Goal: Task Accomplishment & Management: Manage account settings

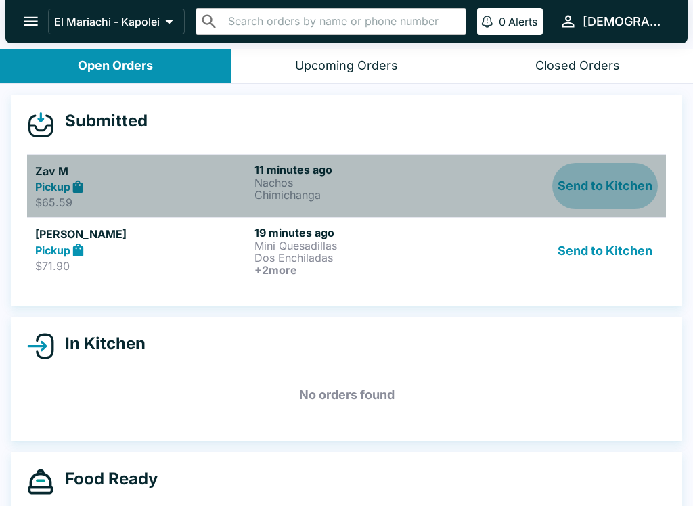
click at [600, 180] on button "Send to Kitchen" at bounding box center [605, 186] width 106 height 47
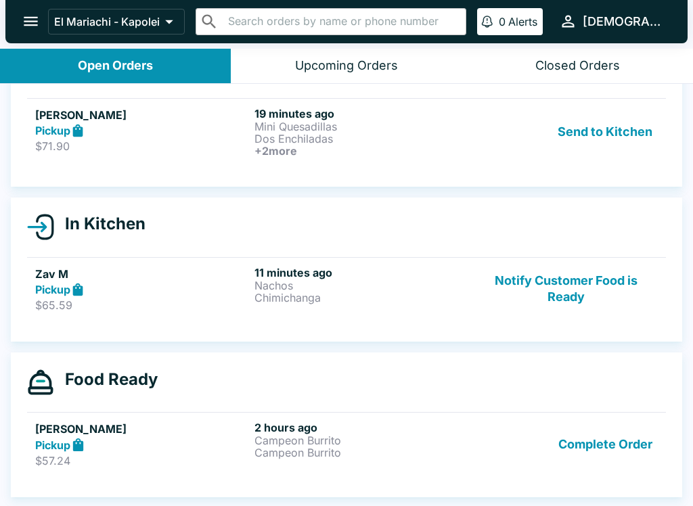
scroll to position [56, 0]
click at [609, 108] on button "Send to Kitchen" at bounding box center [605, 132] width 106 height 50
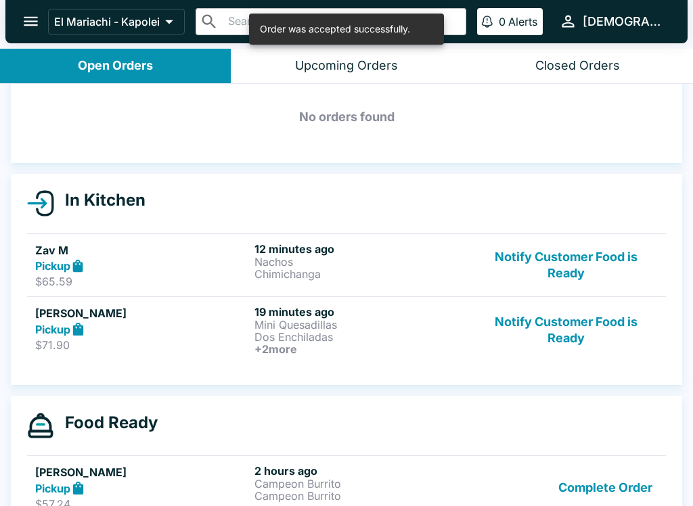
click at [502, 309] on button "Notify Customer Food is Ready" at bounding box center [566, 330] width 183 height 50
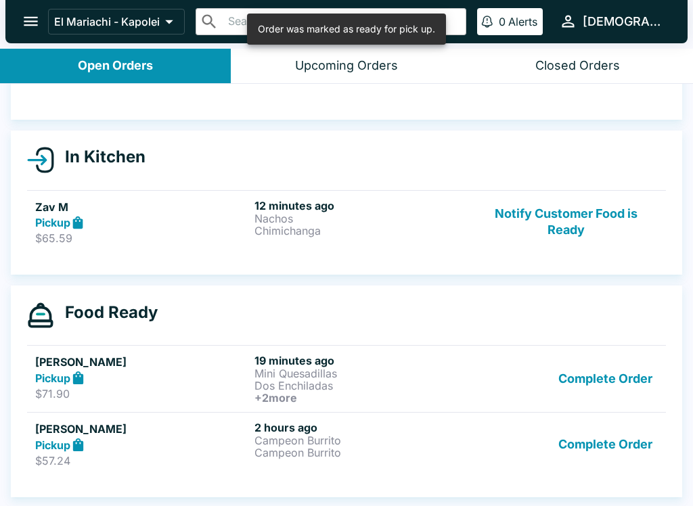
scroll to position [100, 0]
click at [468, 359] on h6 "19 minutes ago" at bounding box center [362, 361] width 214 height 14
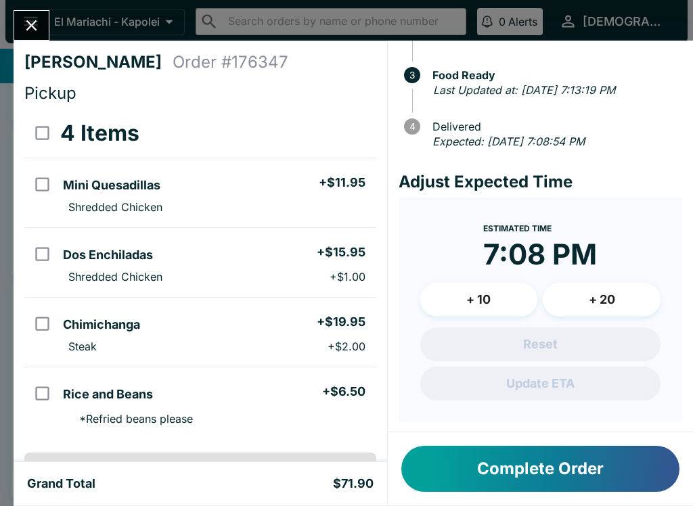
scroll to position [117, 0]
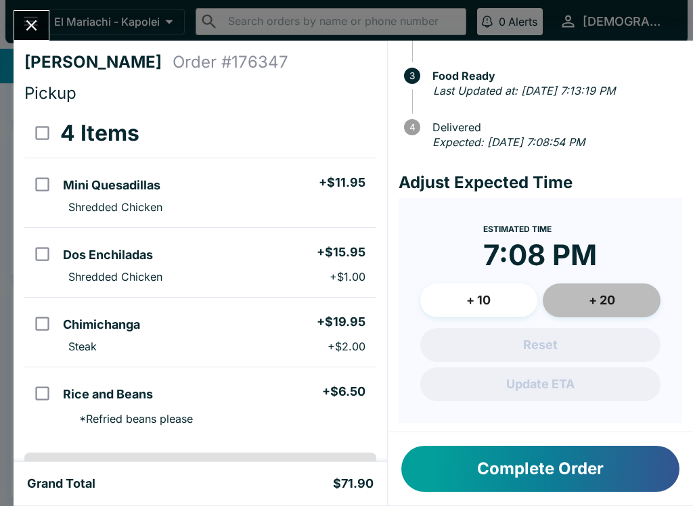
click at [625, 292] on button "+ 20" at bounding box center [602, 301] width 118 height 34
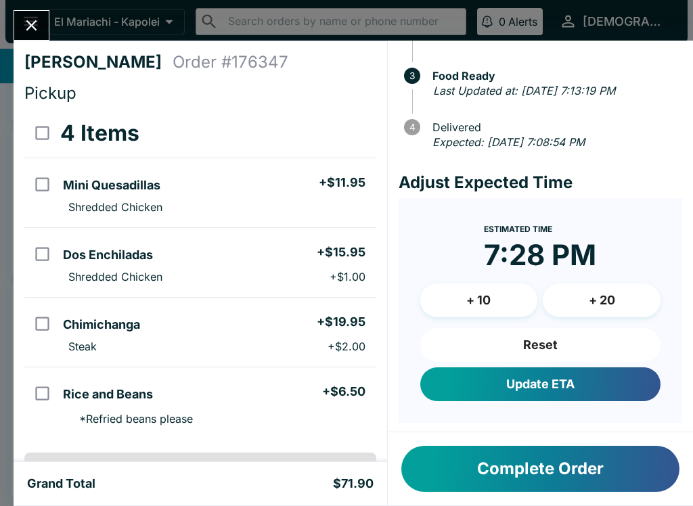
click at [607, 376] on button "Update ETA" at bounding box center [540, 385] width 240 height 34
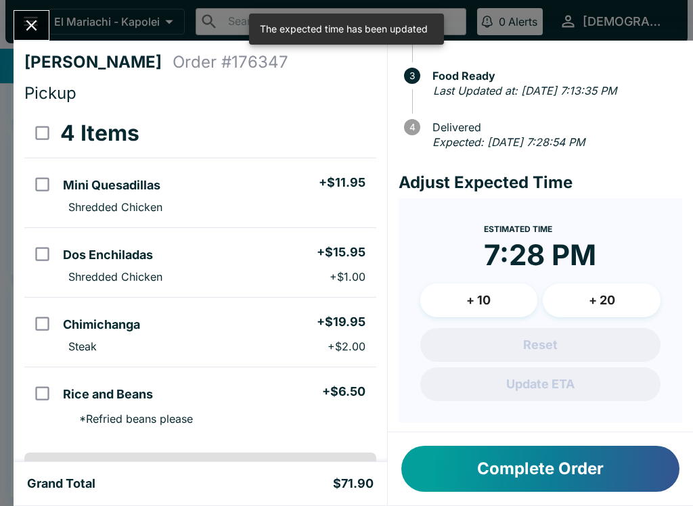
click at [30, 26] on icon "Close" at bounding box center [31, 25] width 11 height 11
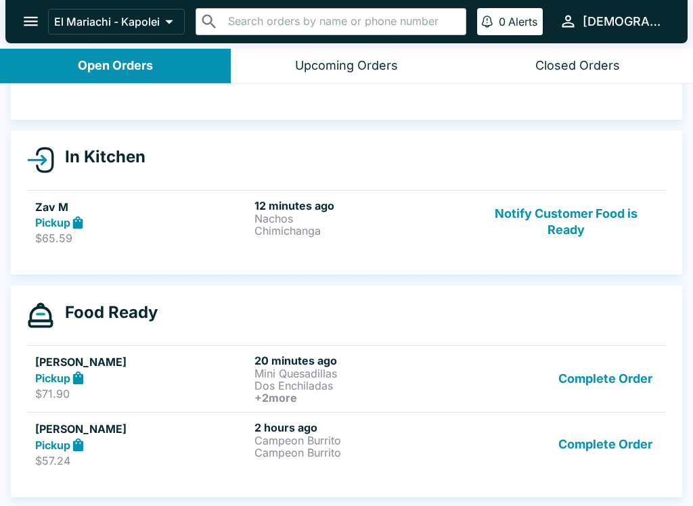
click at [113, 215] on div "Pickup" at bounding box center [142, 223] width 214 height 16
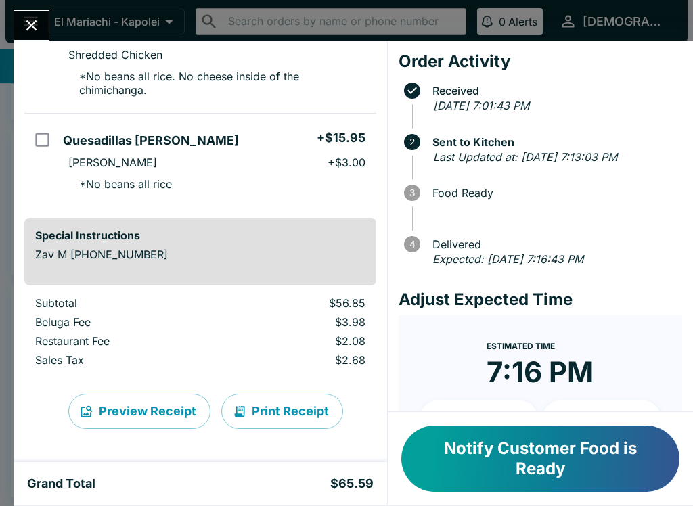
scroll to position [246, 0]
click at [276, 408] on button "Print Receipt" at bounding box center [282, 411] width 122 height 35
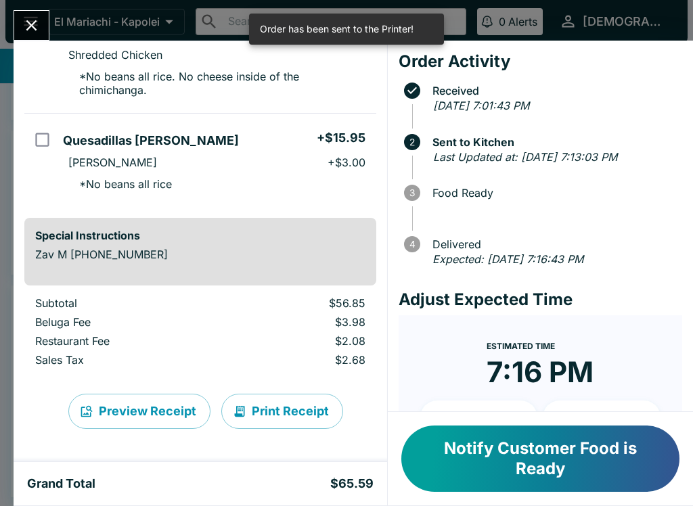
click at [650, 2] on div "Zav M Order # 181032 Pickup 3 Items Nachos + $15.95 Grilled Steak + $2.00 * No …" at bounding box center [346, 253] width 693 height 506
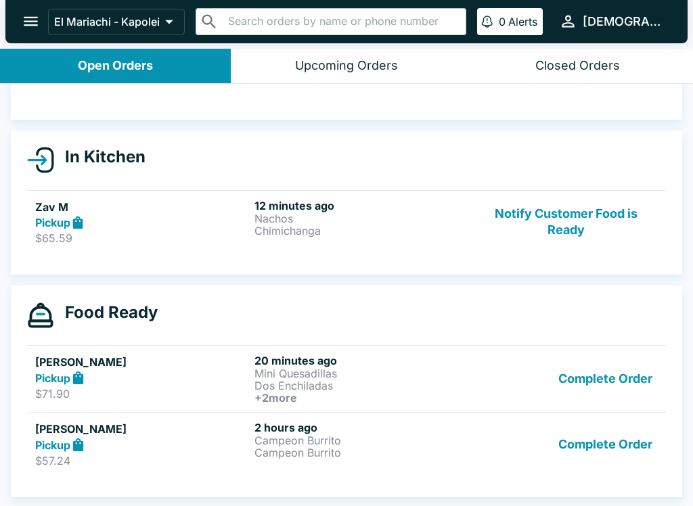
click at [175, 384] on div "Pickup" at bounding box center [142, 378] width 214 height 16
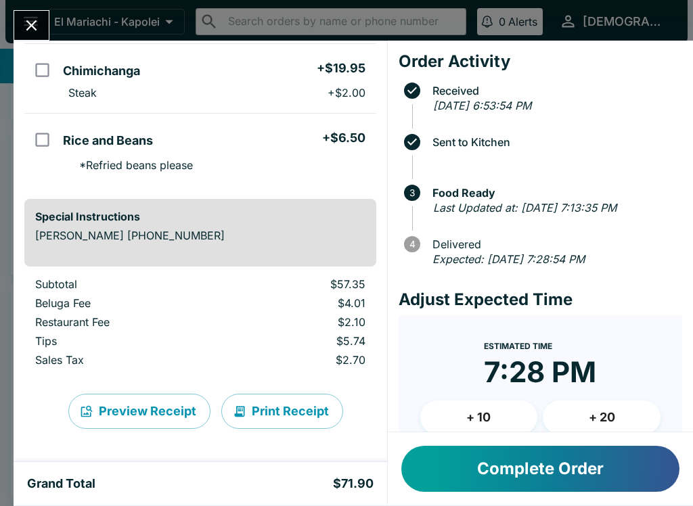
scroll to position [254, 0]
click at [273, 412] on button "Print Receipt" at bounding box center [282, 411] width 122 height 35
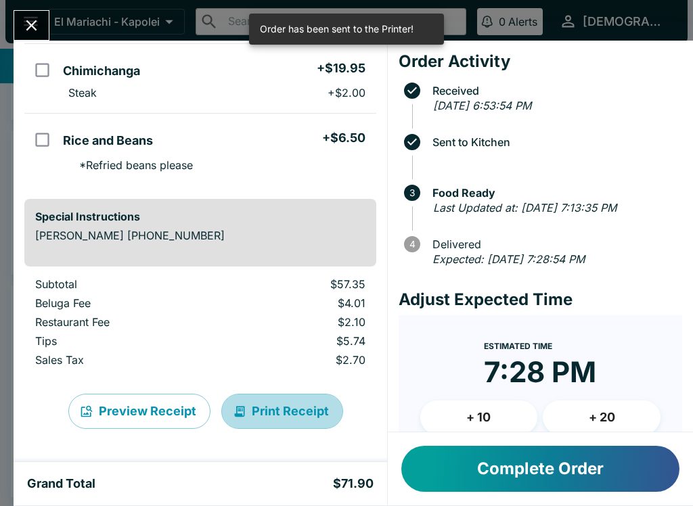
click at [267, 411] on button "Print Receipt" at bounding box center [282, 411] width 122 height 35
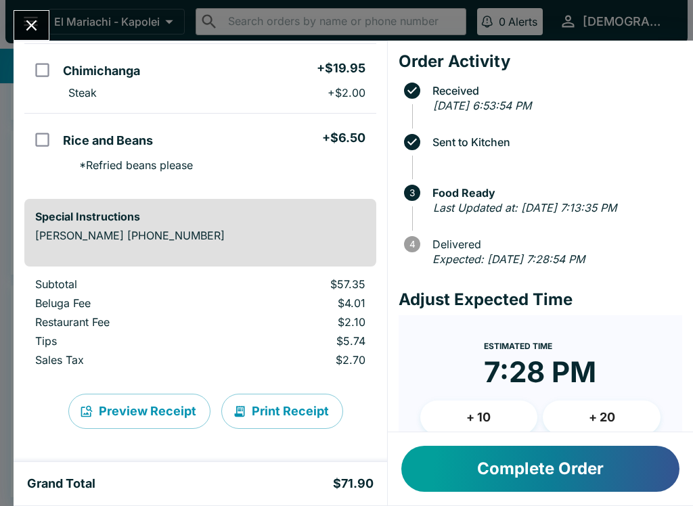
click at [32, 28] on icon "Close" at bounding box center [31, 25] width 18 height 18
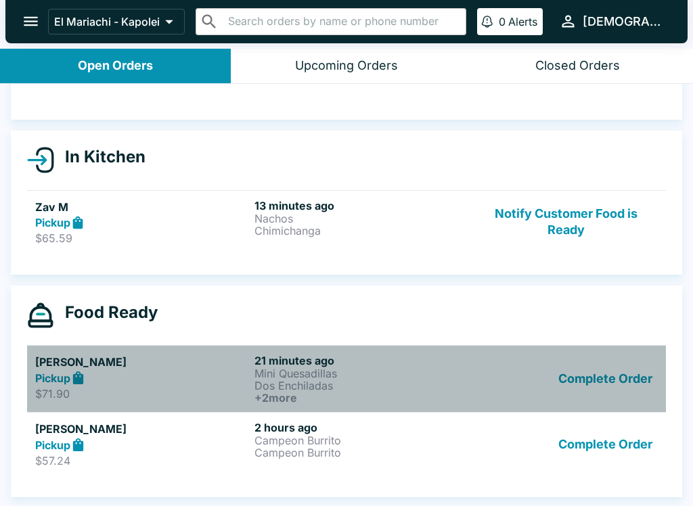
click at [197, 377] on div "Pickup" at bounding box center [142, 378] width 214 height 16
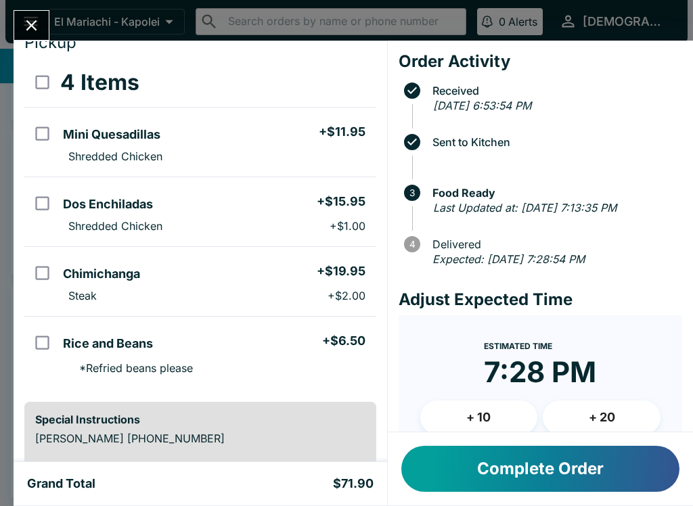
scroll to position [48, 0]
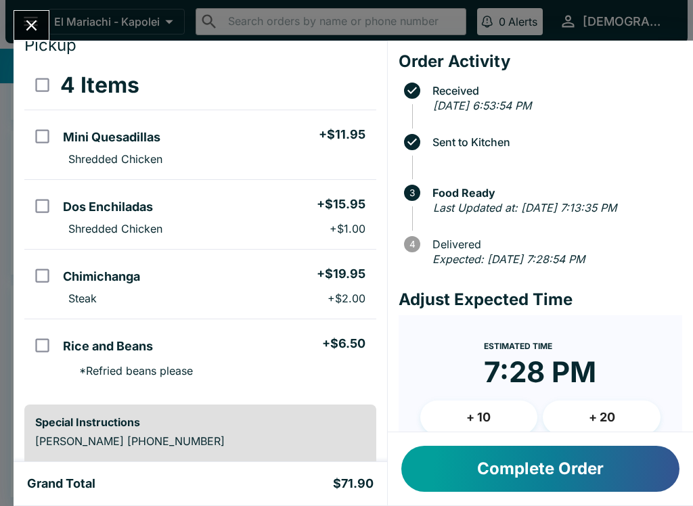
click at [28, 38] on button "Close" at bounding box center [31, 25] width 35 height 29
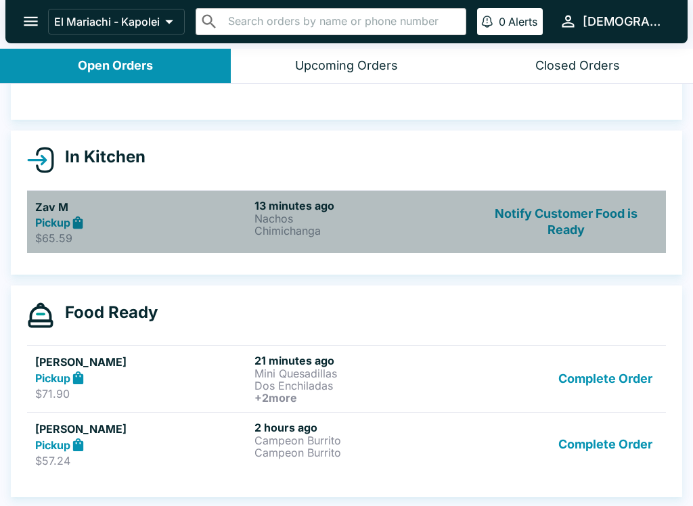
click at [179, 221] on div "Pickup" at bounding box center [142, 223] width 214 height 16
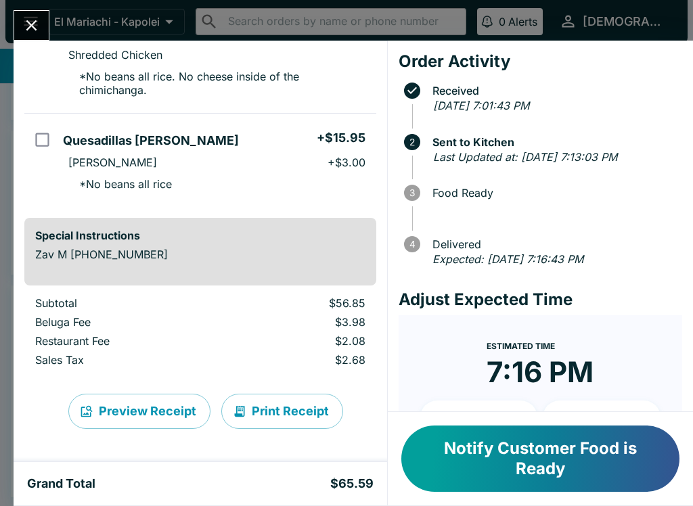
scroll to position [246, 0]
click at [288, 409] on button "Print Receipt" at bounding box center [282, 411] width 122 height 35
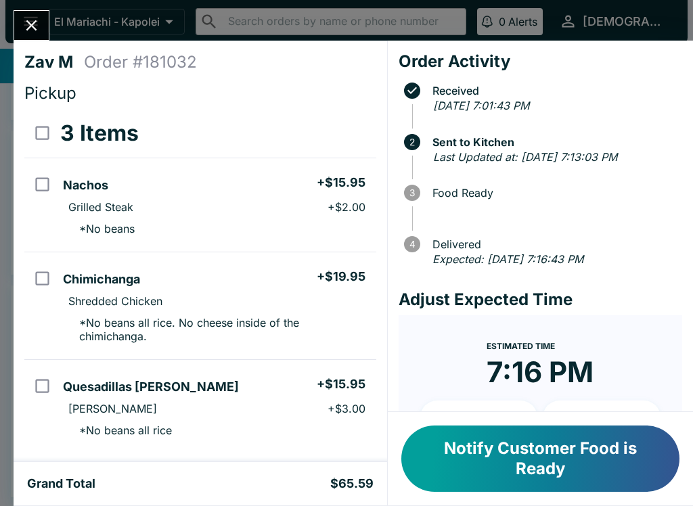
scroll to position [0, 0]
click at [35, 28] on icon "Close" at bounding box center [31, 25] width 11 height 11
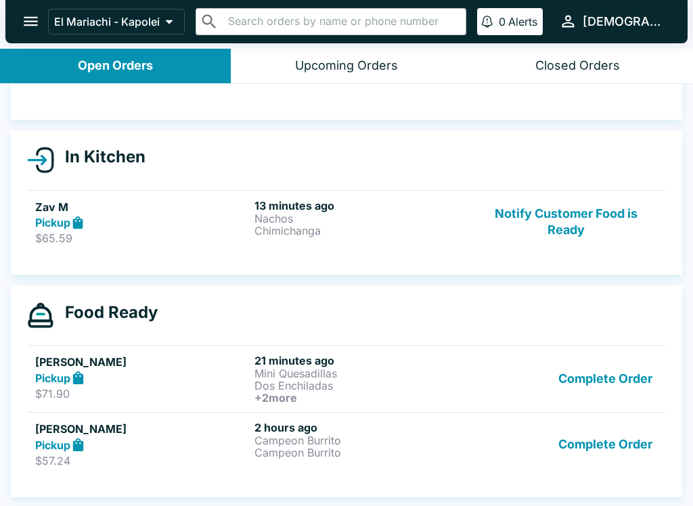
click at [125, 381] on div "Pickup" at bounding box center [142, 378] width 214 height 16
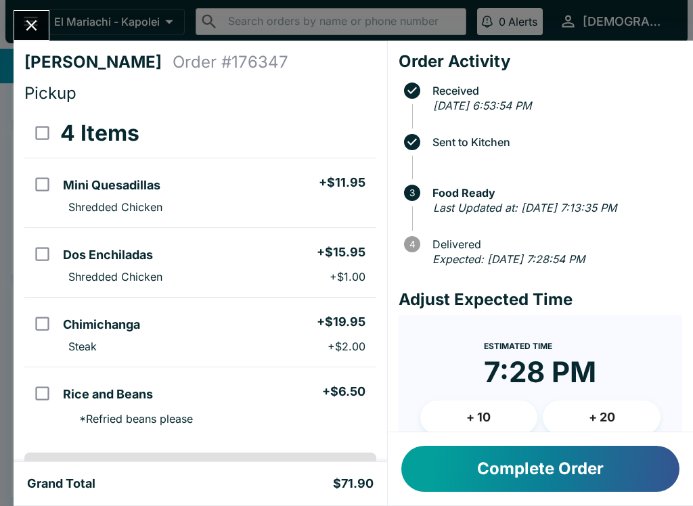
click at [39, 32] on icon "Close" at bounding box center [31, 25] width 18 height 18
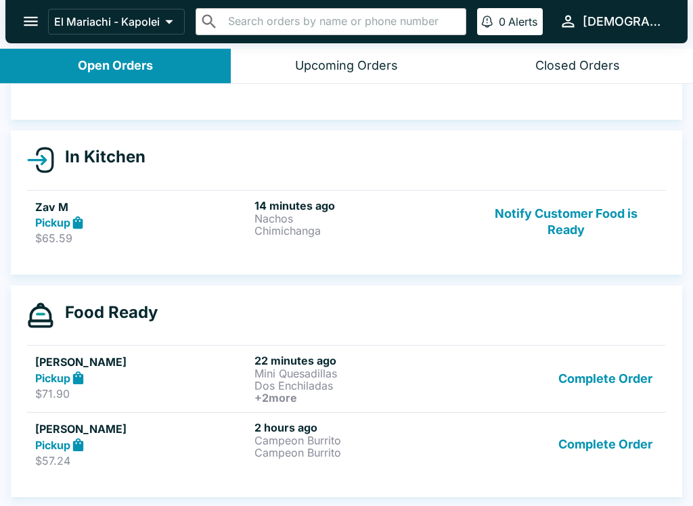
scroll to position [2, 0]
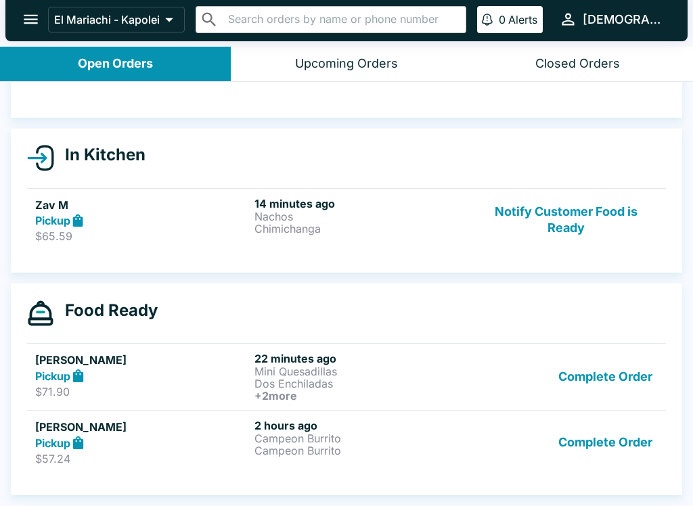
click at [139, 379] on div "Pickup" at bounding box center [142, 376] width 214 height 16
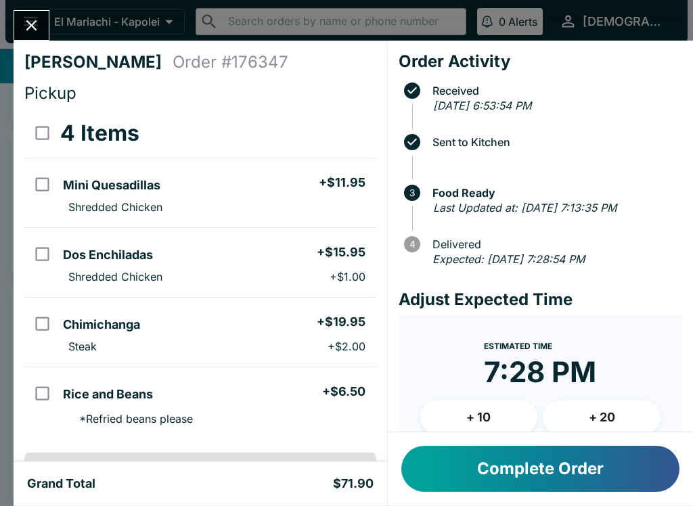
click at [42, 19] on button "Close" at bounding box center [31, 25] width 35 height 29
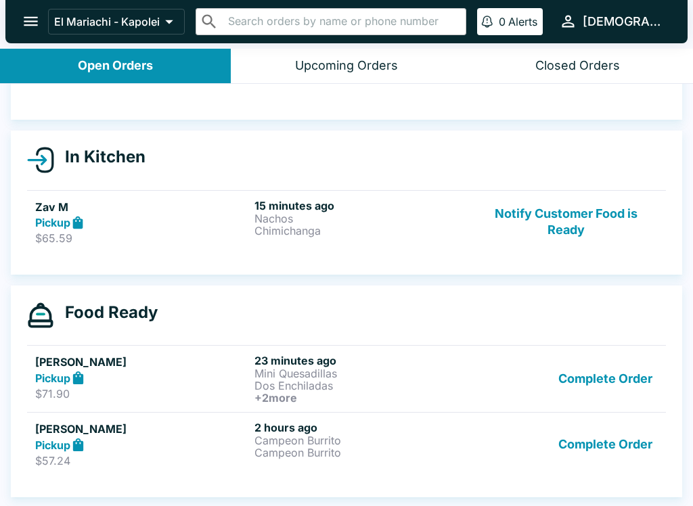
click at [140, 437] on div "Pickup" at bounding box center [142, 445] width 214 height 16
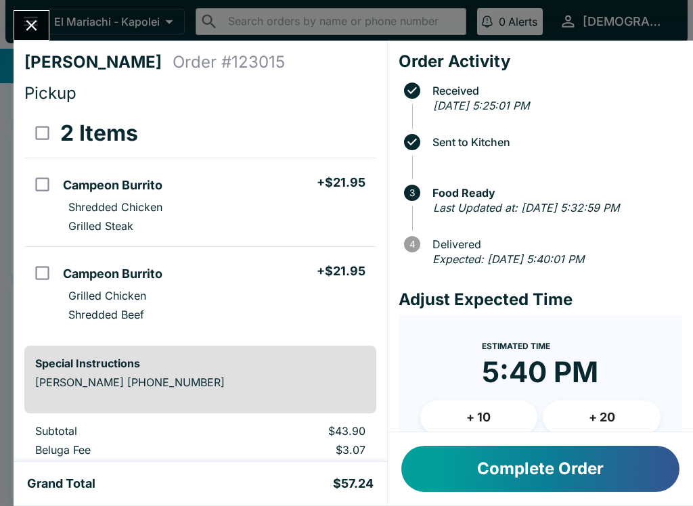
click at [509, 477] on button "Complete Order" at bounding box center [540, 469] width 278 height 46
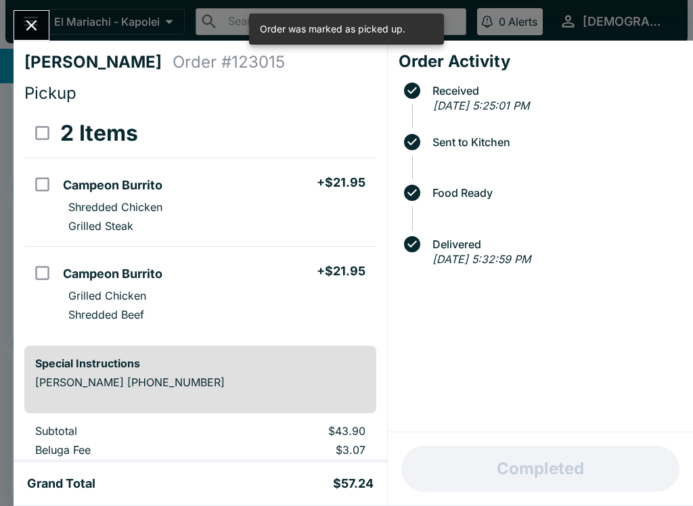
scroll to position [36, 0]
click at [37, 21] on icon "Close" at bounding box center [31, 25] width 11 height 11
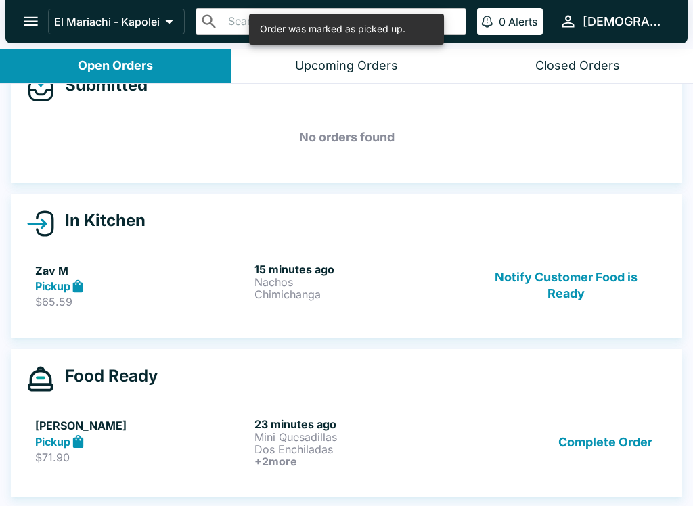
click at [190, 451] on p "$71.90" at bounding box center [142, 458] width 214 height 14
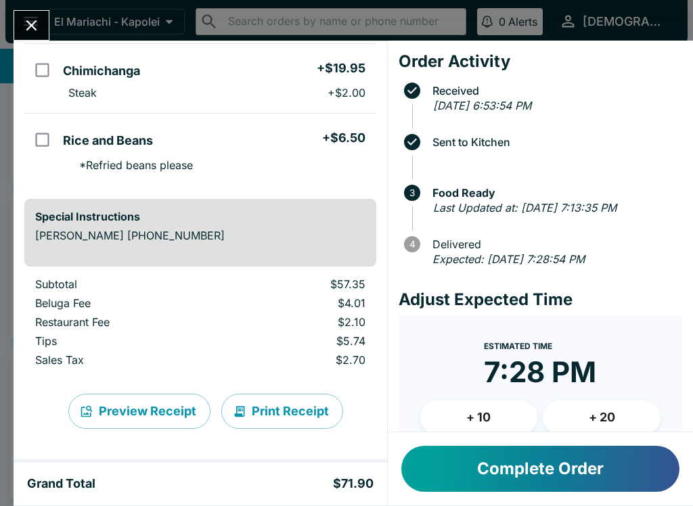
scroll to position [254, 0]
click at [280, 408] on button "Print Receipt" at bounding box center [282, 411] width 122 height 35
click at [286, 395] on button "Print Receipt" at bounding box center [282, 411] width 122 height 35
click at [53, 22] on div "[PERSON_NAME] Order # 176347 Pickup 4 Items Mini Quesadillas + $11.95 Shredded …" at bounding box center [346, 253] width 693 height 506
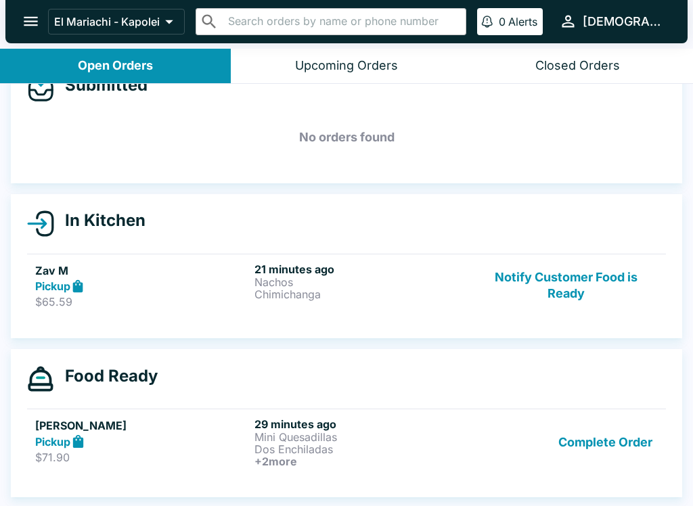
scroll to position [2, 0]
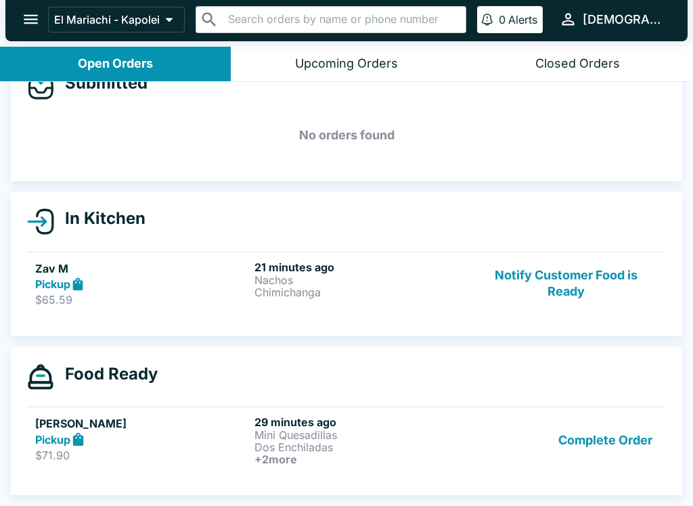
click at [369, 427] on h6 "29 minutes ago" at bounding box center [362, 423] width 214 height 14
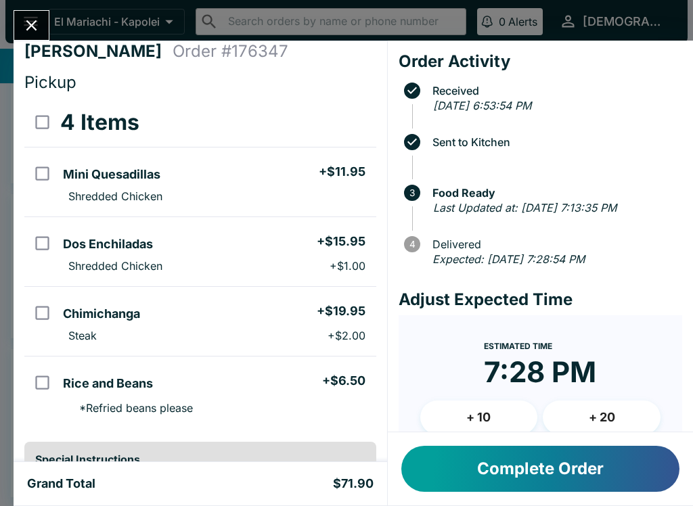
scroll to position [14, 0]
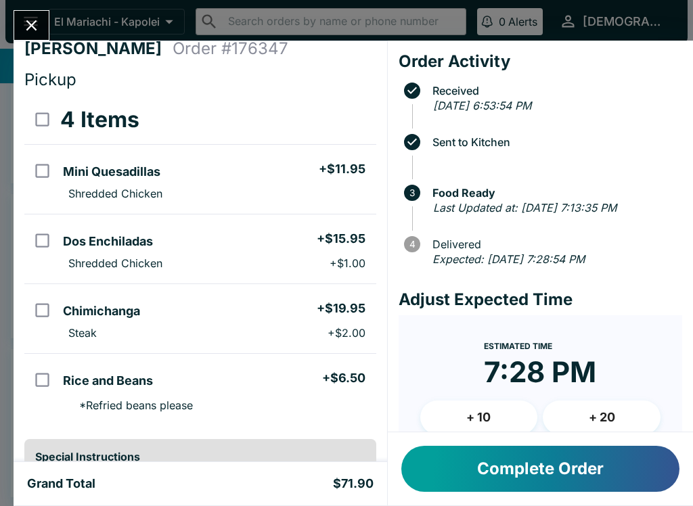
click at [569, 470] on button "Complete Order" at bounding box center [540, 469] width 278 height 46
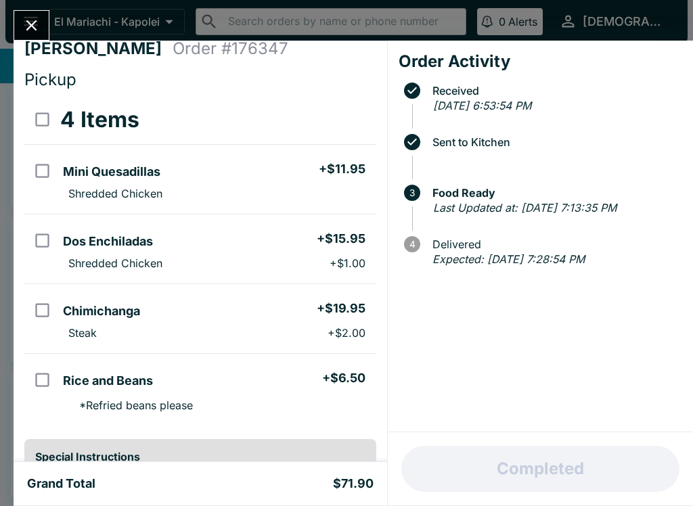
scroll to position [12, 0]
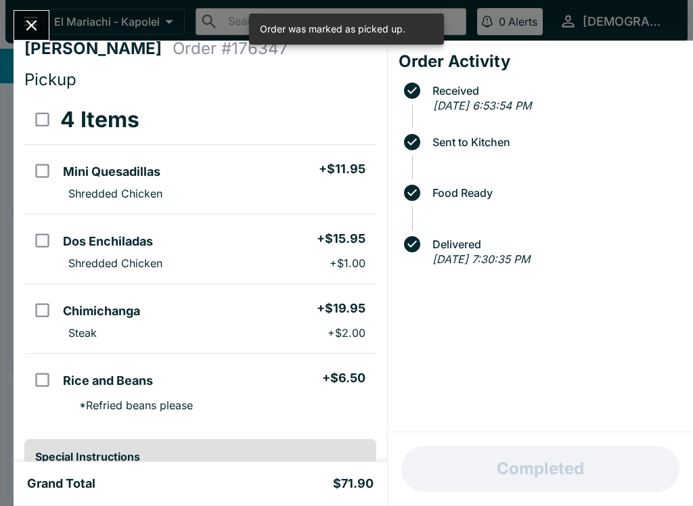
click at [39, 20] on icon "Close" at bounding box center [31, 25] width 18 height 18
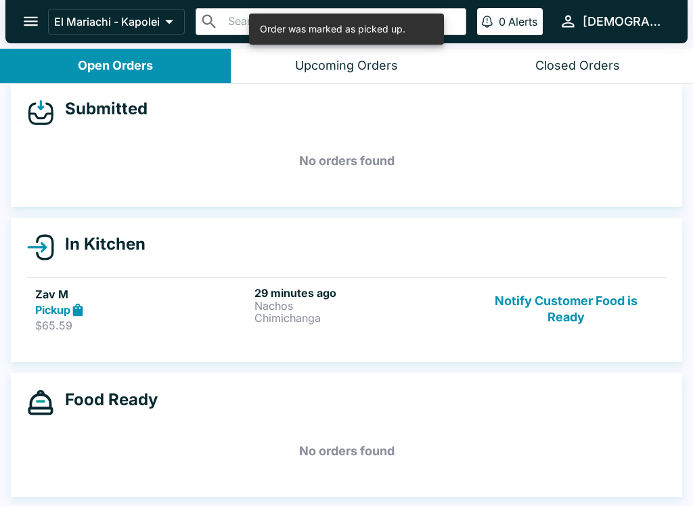
scroll to position [2, 0]
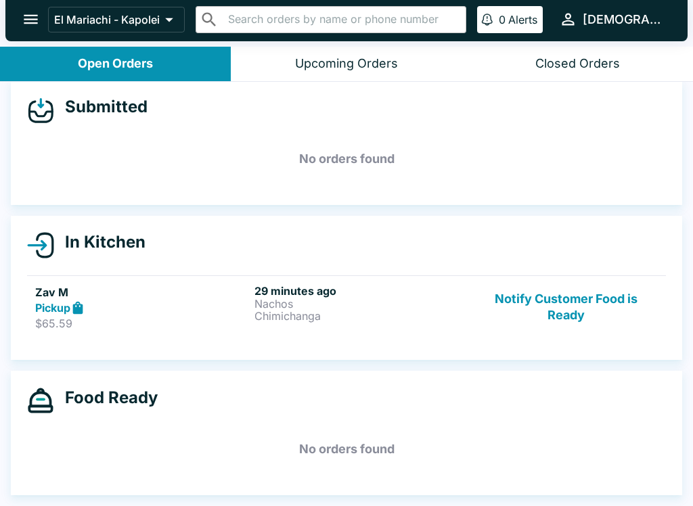
click at [387, 292] on h6 "29 minutes ago" at bounding box center [362, 291] width 214 height 14
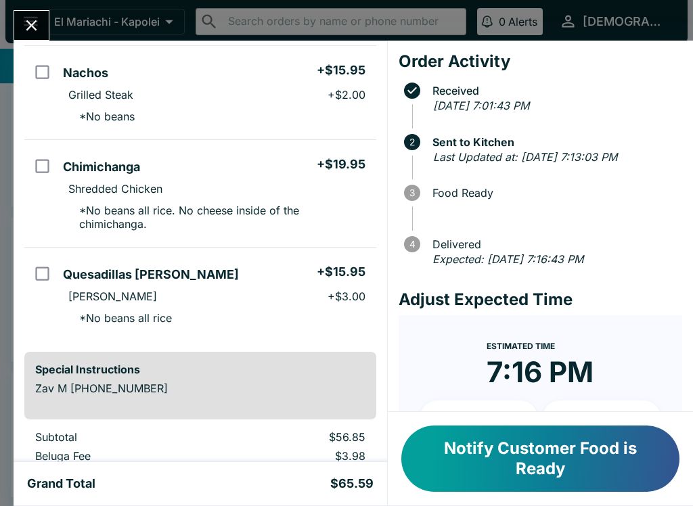
scroll to position [113, 0]
click at [27, 48] on td "orders table" at bounding box center [40, 92] width 33 height 94
checkbox input "true"
click at [53, 16] on div "Zav M Order # 181032 Pickup 3 Items Refund Nachos + $15.95 Grilled Steak + $2.0…" at bounding box center [346, 253] width 693 height 506
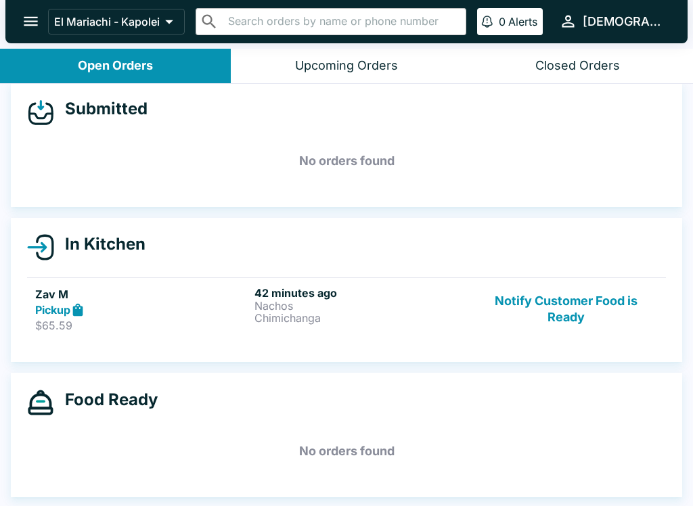
click at [408, 309] on p "Nachos" at bounding box center [362, 306] width 214 height 12
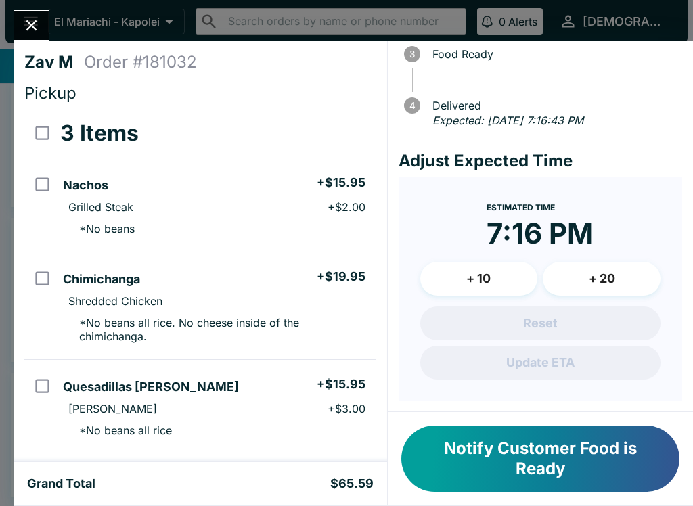
click at [598, 451] on button "Notify Customer Food is Ready" at bounding box center [540, 459] width 278 height 66
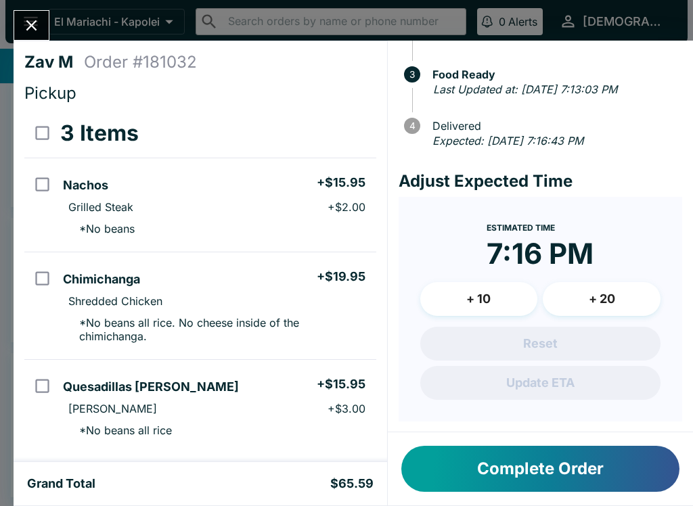
scroll to position [117, 0]
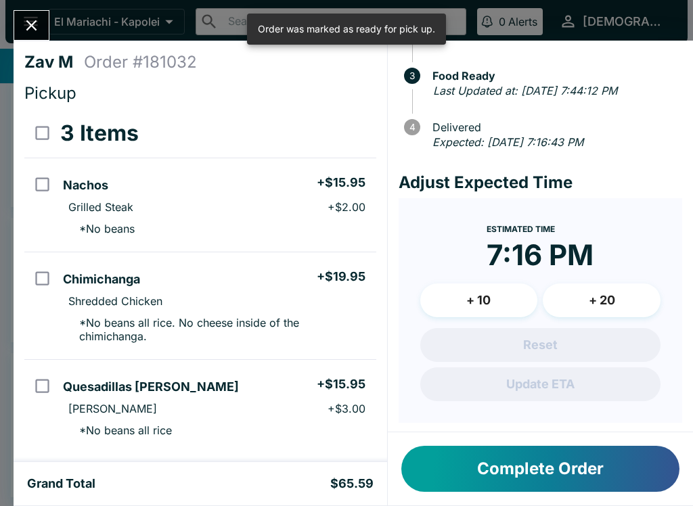
click at [595, 465] on button "Complete Order" at bounding box center [540, 469] width 278 height 46
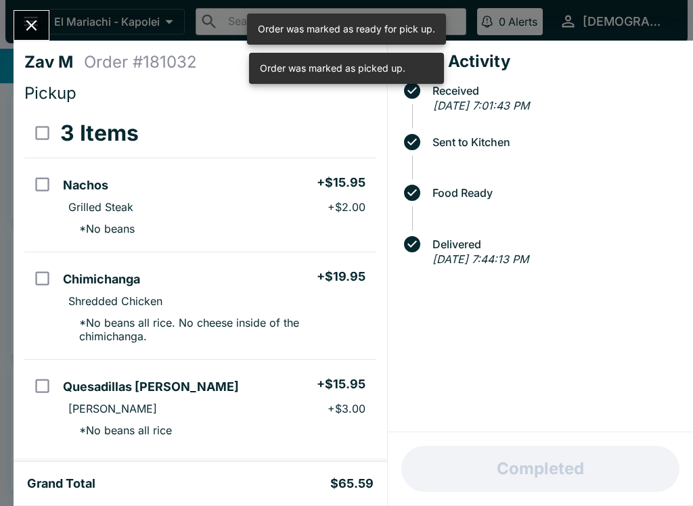
click at [27, 17] on icon "Close" at bounding box center [31, 25] width 18 height 18
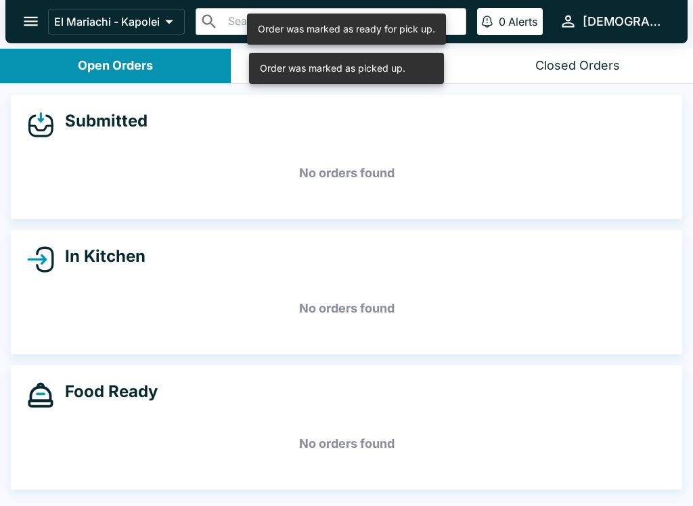
scroll to position [2, 0]
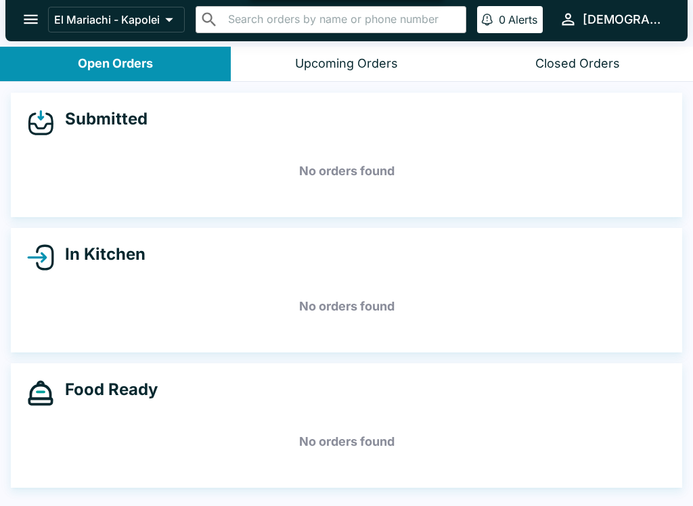
click at [649, 12] on div "[DEMOGRAPHIC_DATA]" at bounding box center [624, 20] width 83 height 16
click at [365, 59] on div at bounding box center [346, 253] width 693 height 506
click at [380, 56] on div "Upcoming Orders" at bounding box center [346, 64] width 103 height 16
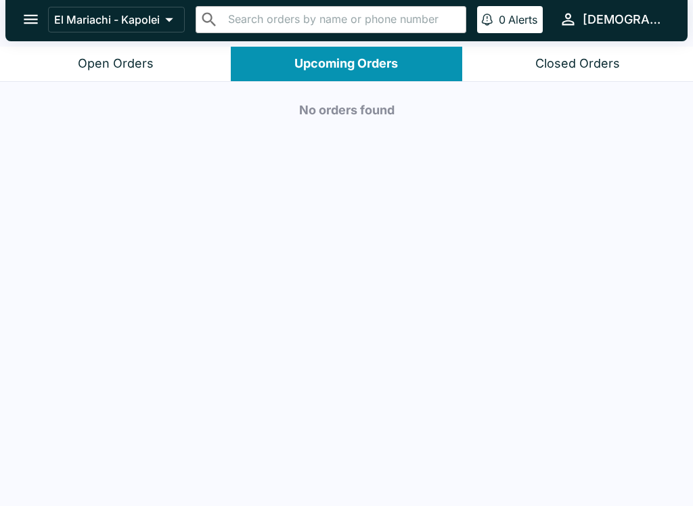
click at [549, 72] on button "Closed Orders" at bounding box center [577, 64] width 231 height 35
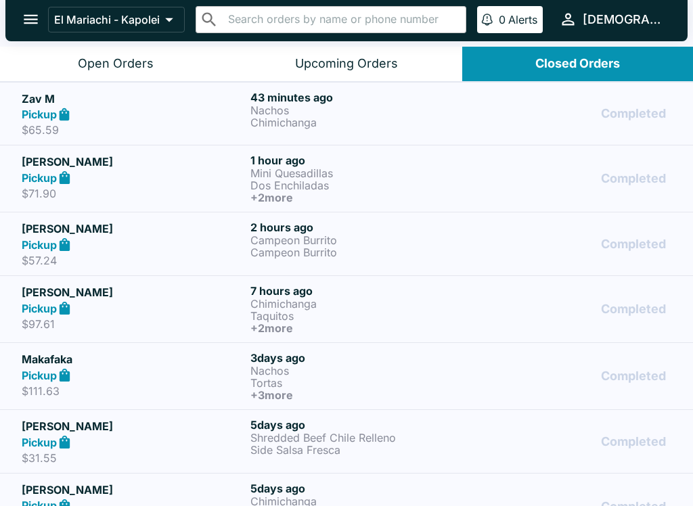
click at [430, 124] on p "Chimichanga" at bounding box center [361, 122] width 223 height 12
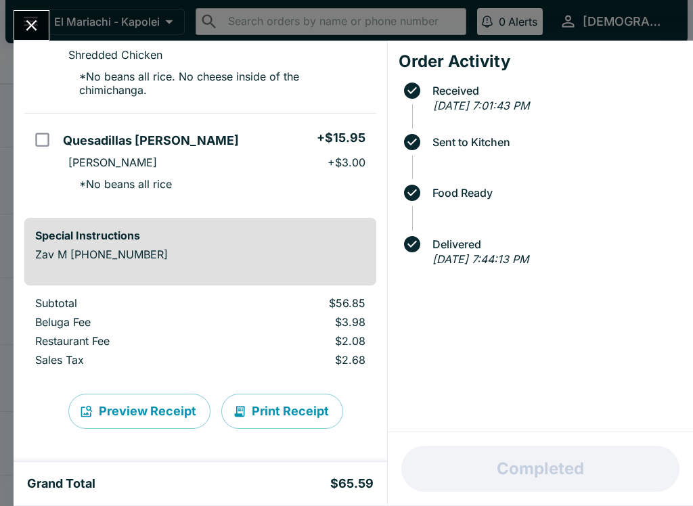
scroll to position [246, 0]
click at [267, 408] on button "Print Receipt" at bounding box center [282, 411] width 122 height 35
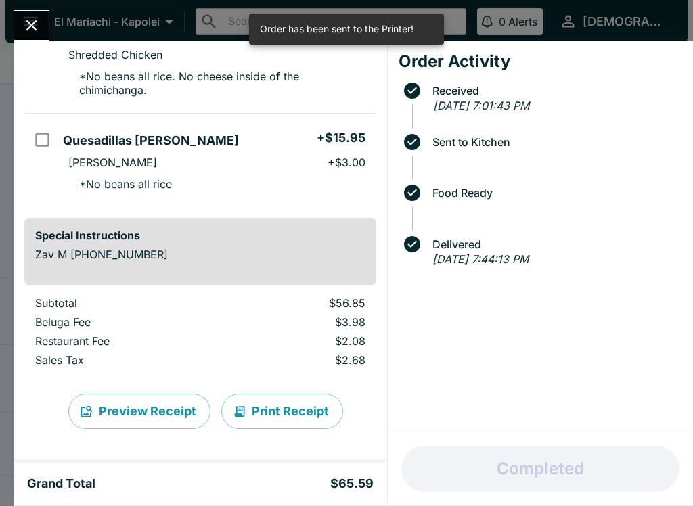
click at [35, 20] on icon "Close" at bounding box center [31, 25] width 18 height 18
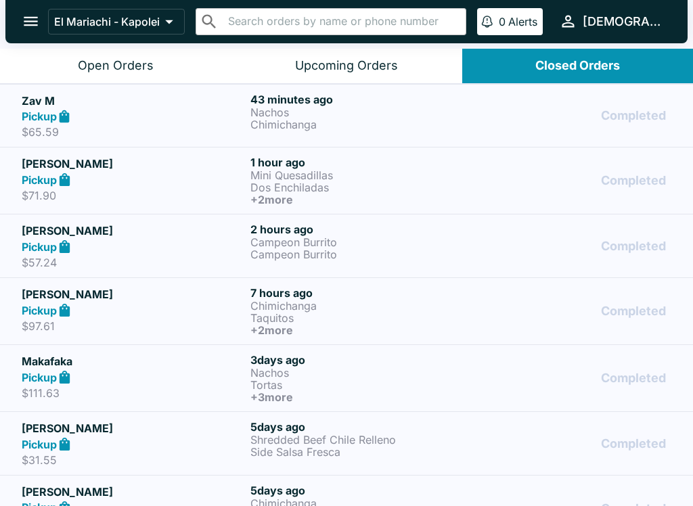
click at [107, 66] on div "Open Orders" at bounding box center [116, 66] width 76 height 16
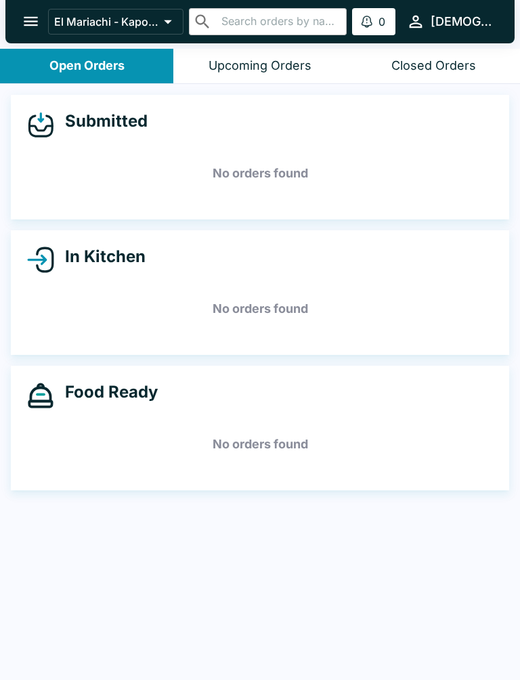
click at [268, 72] on div "Upcoming Orders" at bounding box center [259, 66] width 103 height 16
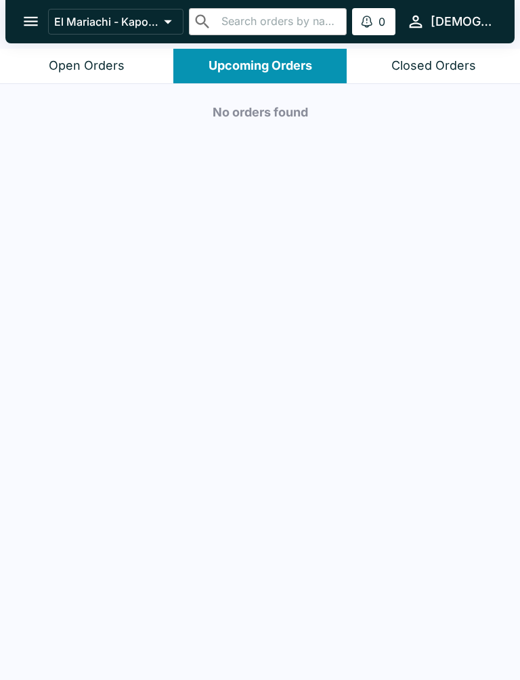
click at [431, 74] on button "Closed Orders" at bounding box center [433, 66] width 173 height 35
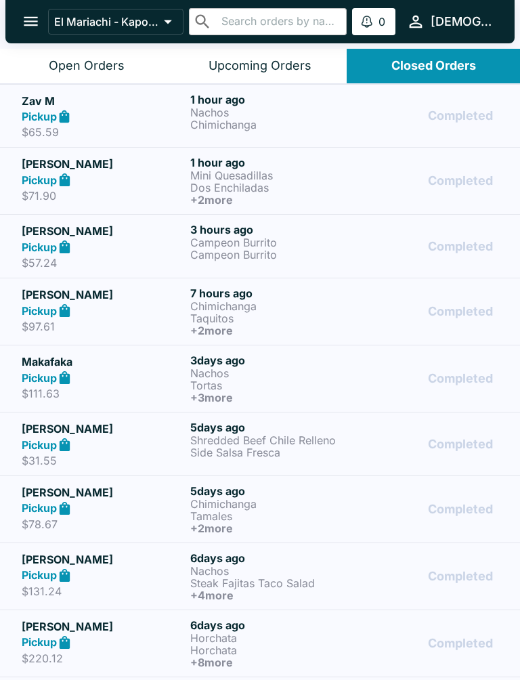
click at [149, 116] on div "Pickup" at bounding box center [103, 117] width 163 height 16
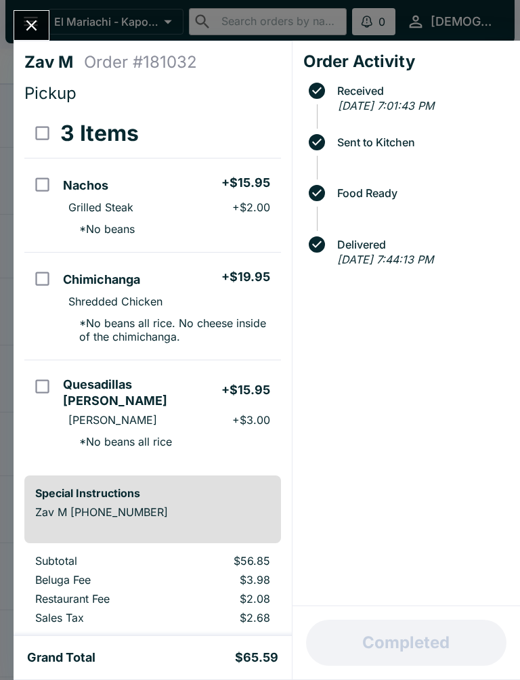
click at [36, 35] on button "Close" at bounding box center [31, 25] width 35 height 29
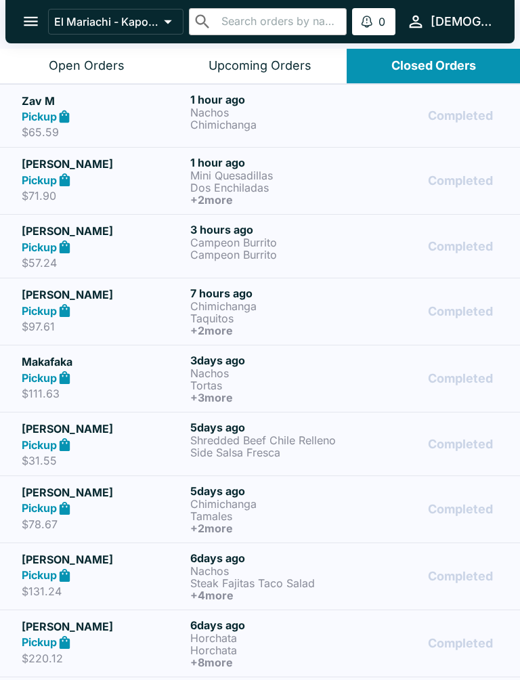
click at [118, 177] on div "Pickup" at bounding box center [103, 180] width 163 height 16
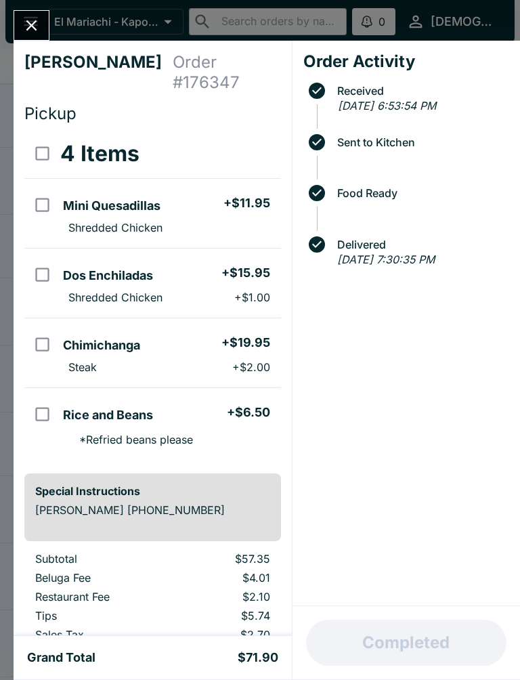
click at [31, 39] on button "Close" at bounding box center [31, 25] width 35 height 29
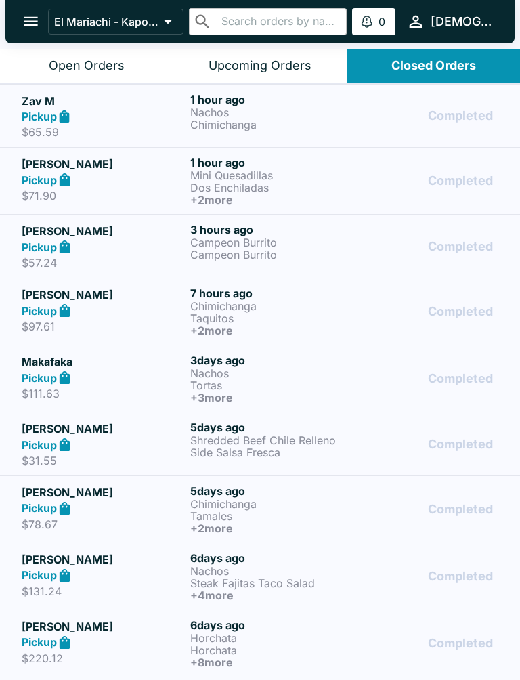
click at [118, 113] on div "Pickup" at bounding box center [103, 117] width 163 height 16
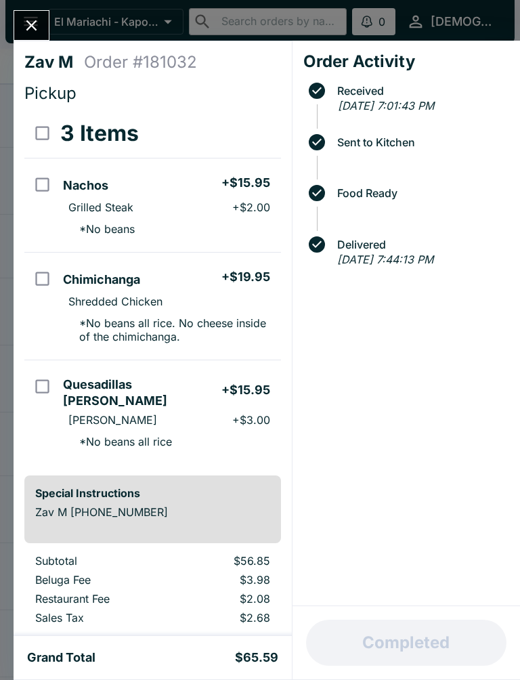
click at [37, 35] on button "Close" at bounding box center [31, 25] width 35 height 29
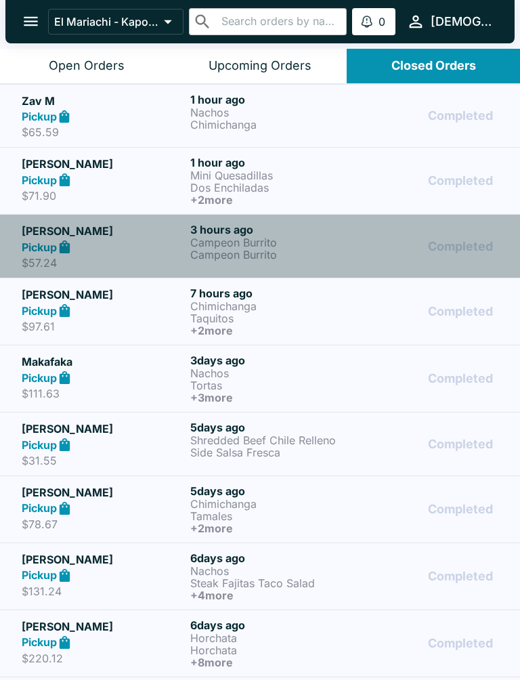
click at [89, 245] on div "Pickup" at bounding box center [103, 247] width 163 height 16
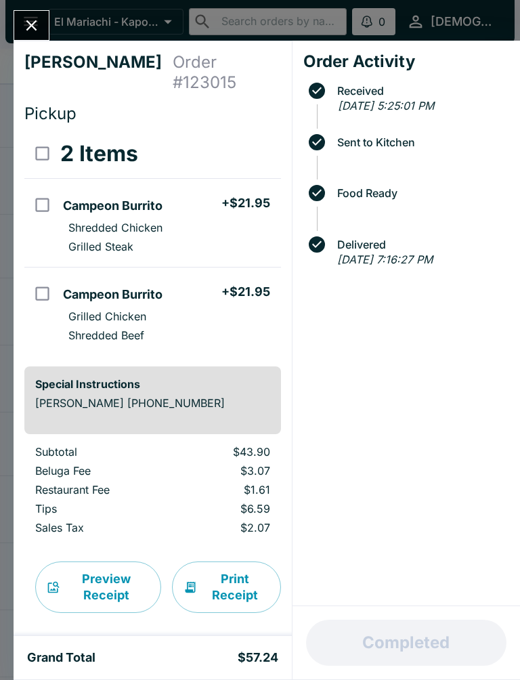
click at [29, 29] on icon "Close" at bounding box center [31, 25] width 11 height 11
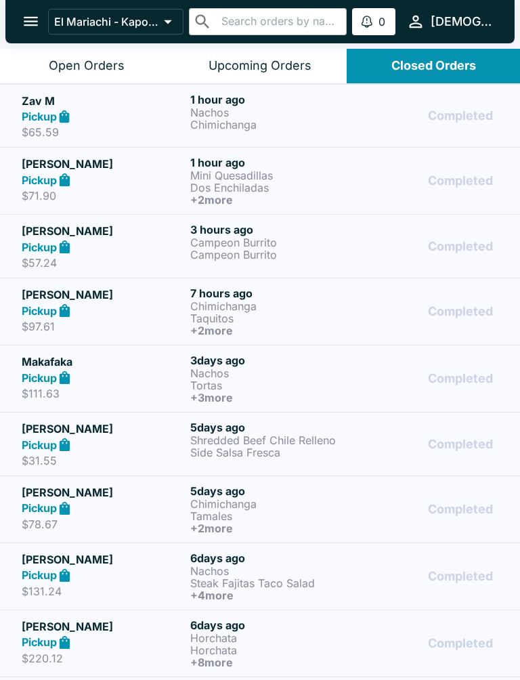
click at [83, 74] on button "Open Orders" at bounding box center [86, 66] width 173 height 35
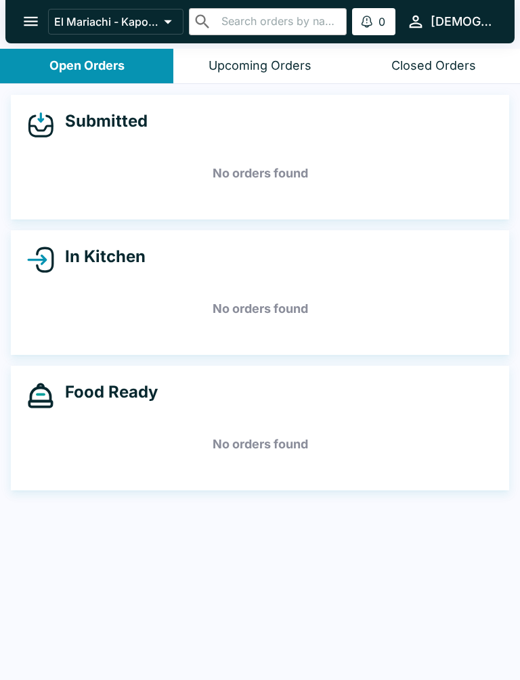
click at [290, 70] on div "Upcoming Orders" at bounding box center [259, 66] width 103 height 16
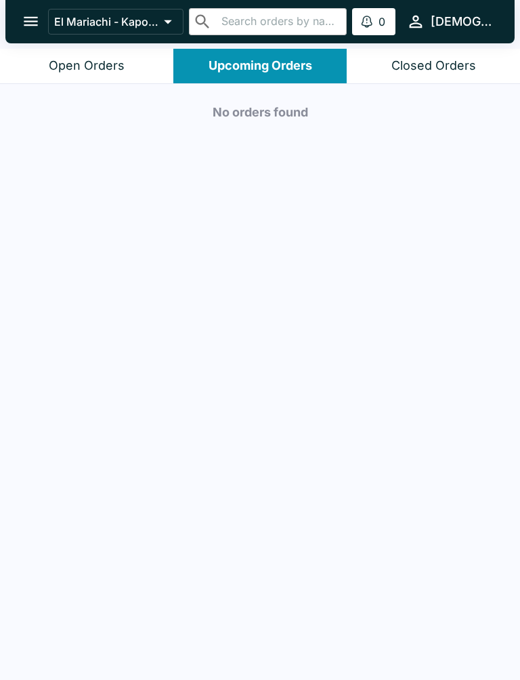
click at [442, 74] on button "Closed Orders" at bounding box center [433, 66] width 173 height 35
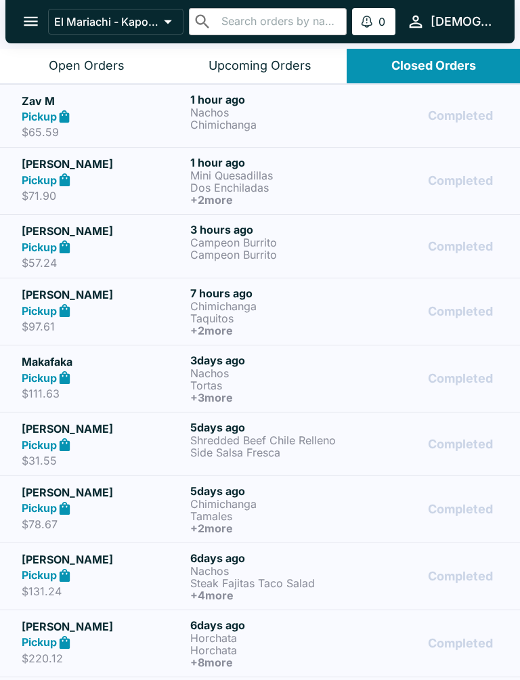
click at [153, 123] on div "Pickup" at bounding box center [103, 117] width 163 height 16
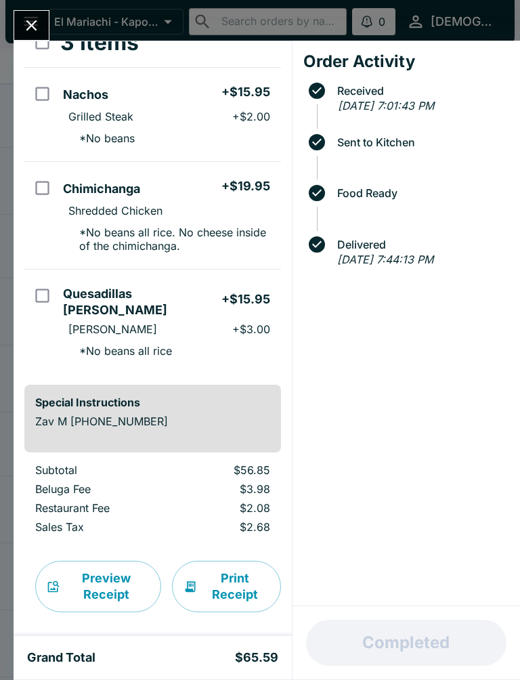
scroll to position [89, 0]
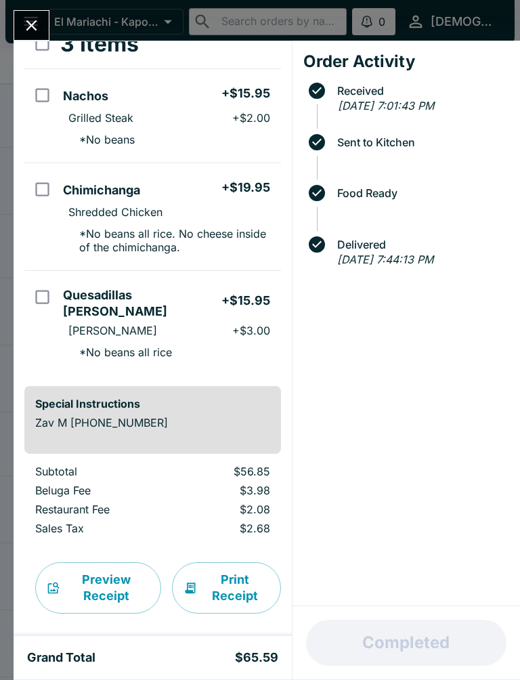
click at [230, 575] on button "Print Receipt" at bounding box center [226, 587] width 109 height 51
click at [39, 30] on icon "Close" at bounding box center [31, 25] width 18 height 18
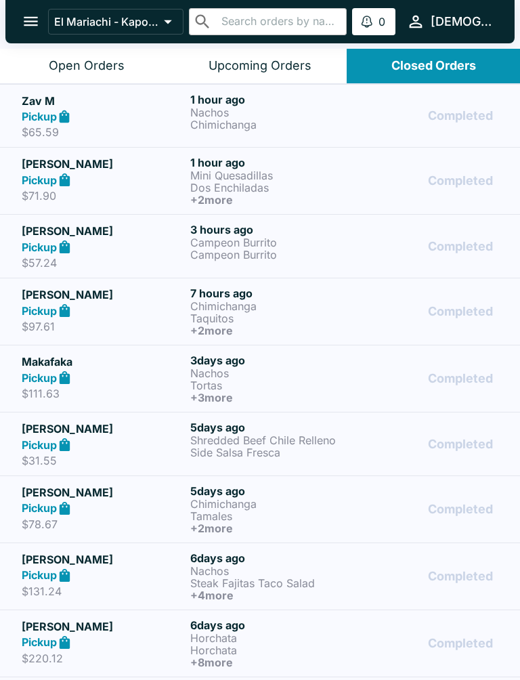
click at [135, 178] on div "Pickup" at bounding box center [103, 180] width 163 height 16
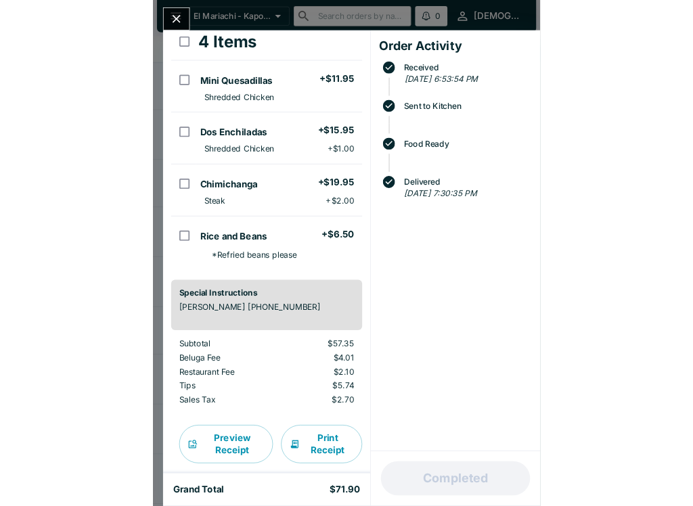
scroll to position [97, 0]
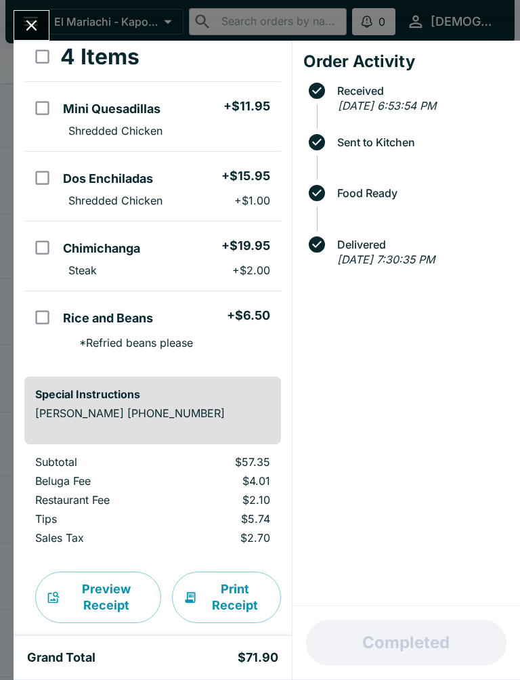
click at [231, 576] on button "Print Receipt" at bounding box center [226, 596] width 109 height 51
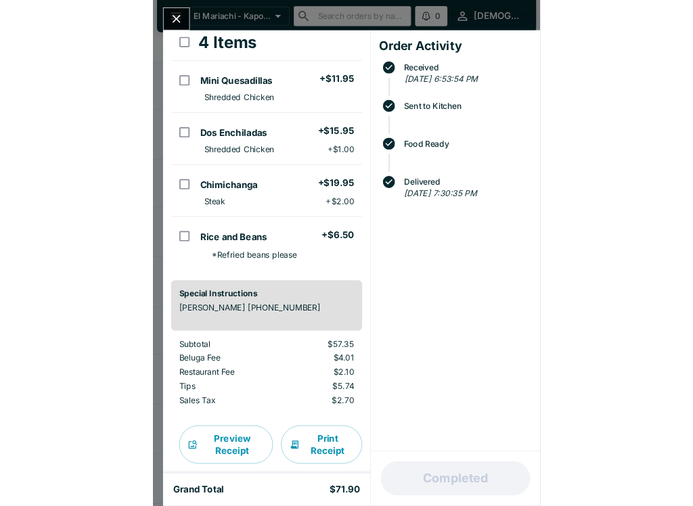
scroll to position [81, 0]
